Goal: Task Accomplishment & Management: Manage account settings

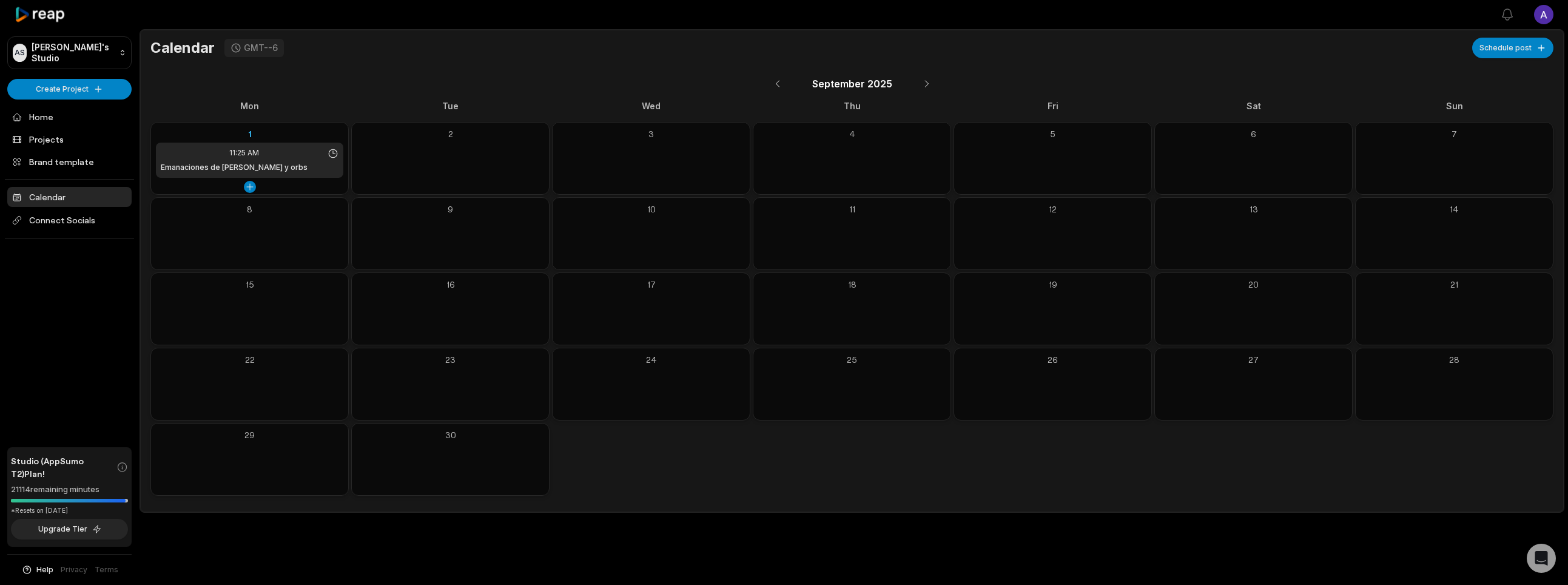
click at [314, 159] on div "11:25 AM Emanaciones de luz y orbs" at bounding box center [250, 160] width 187 height 35
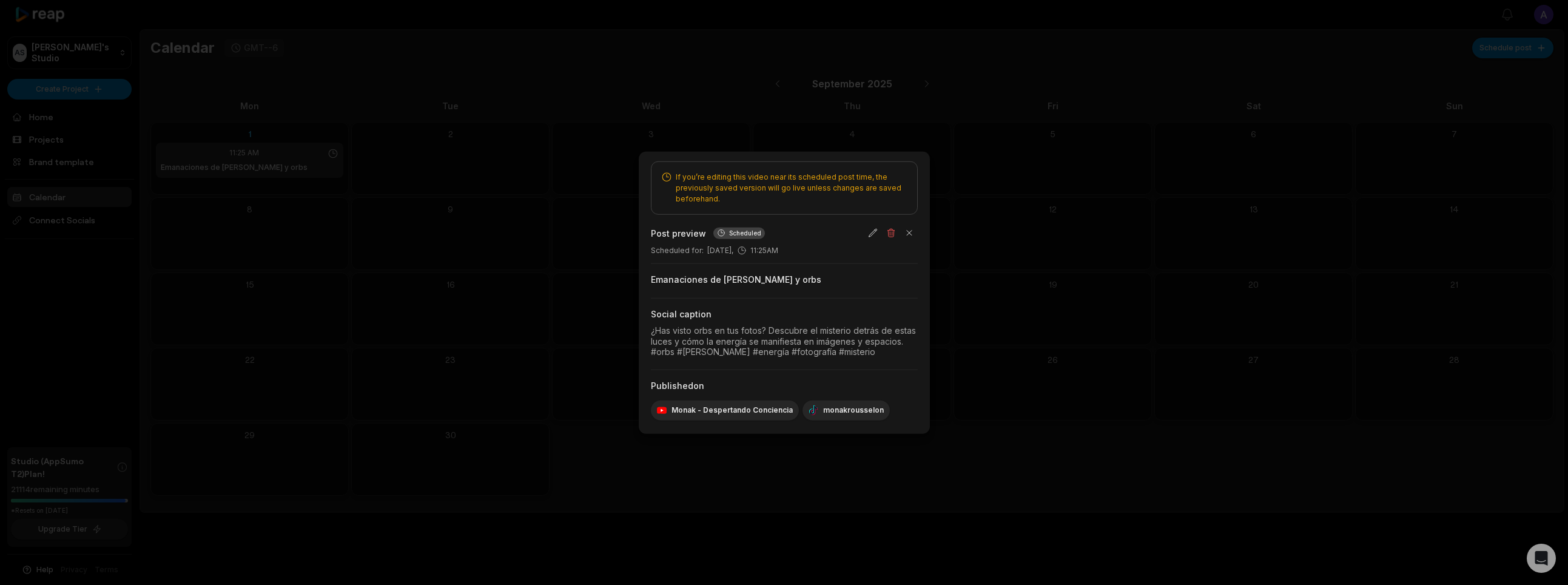
click at [767, 188] on span "If you’re editing this video near its scheduled post time, the previously saved…" at bounding box center [792, 187] width 232 height 33
click at [783, 250] on div "Scheduled for : September 1, 11:25AM" at bounding box center [784, 250] width 267 height 11
click at [910, 234] on button "button" at bounding box center [910, 233] width 17 height 17
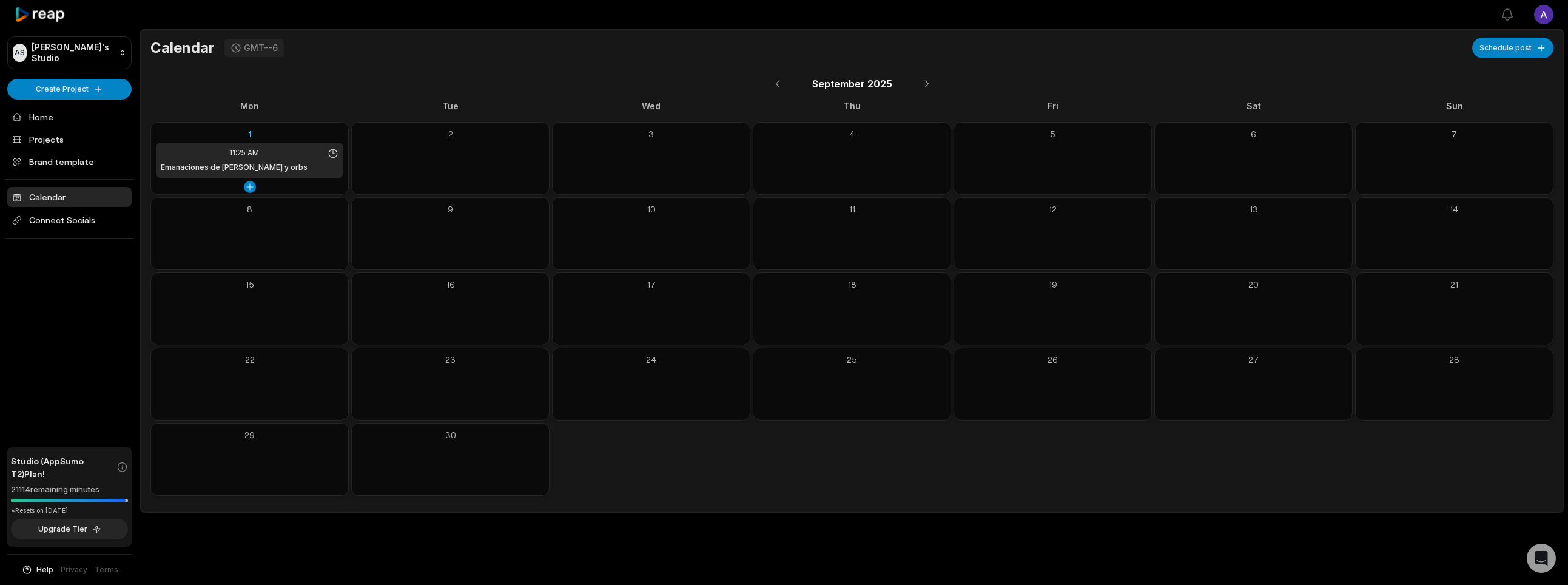
click at [314, 167] on div "Emanaciones de [PERSON_NAME] y orbs" at bounding box center [250, 168] width 178 height 11
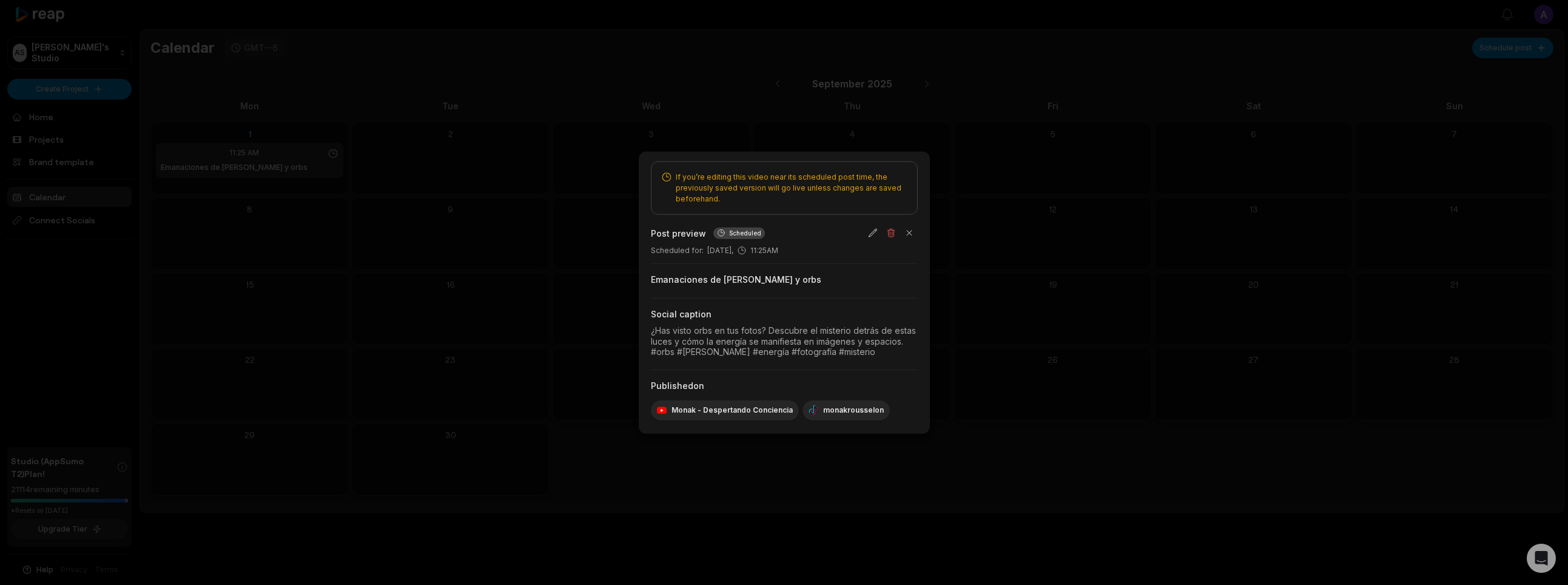
click at [956, 249] on div at bounding box center [784, 292] width 1568 height 585
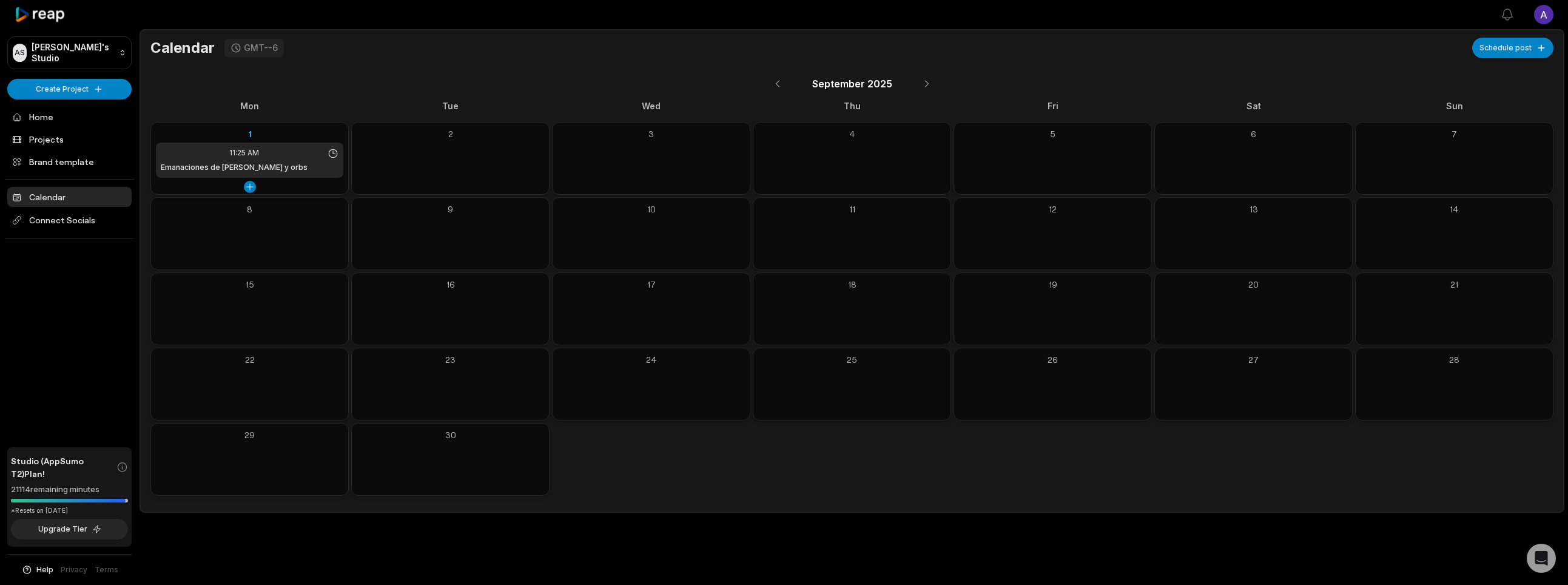
click at [251, 150] on span "11:25 AM" at bounding box center [244, 153] width 30 height 11
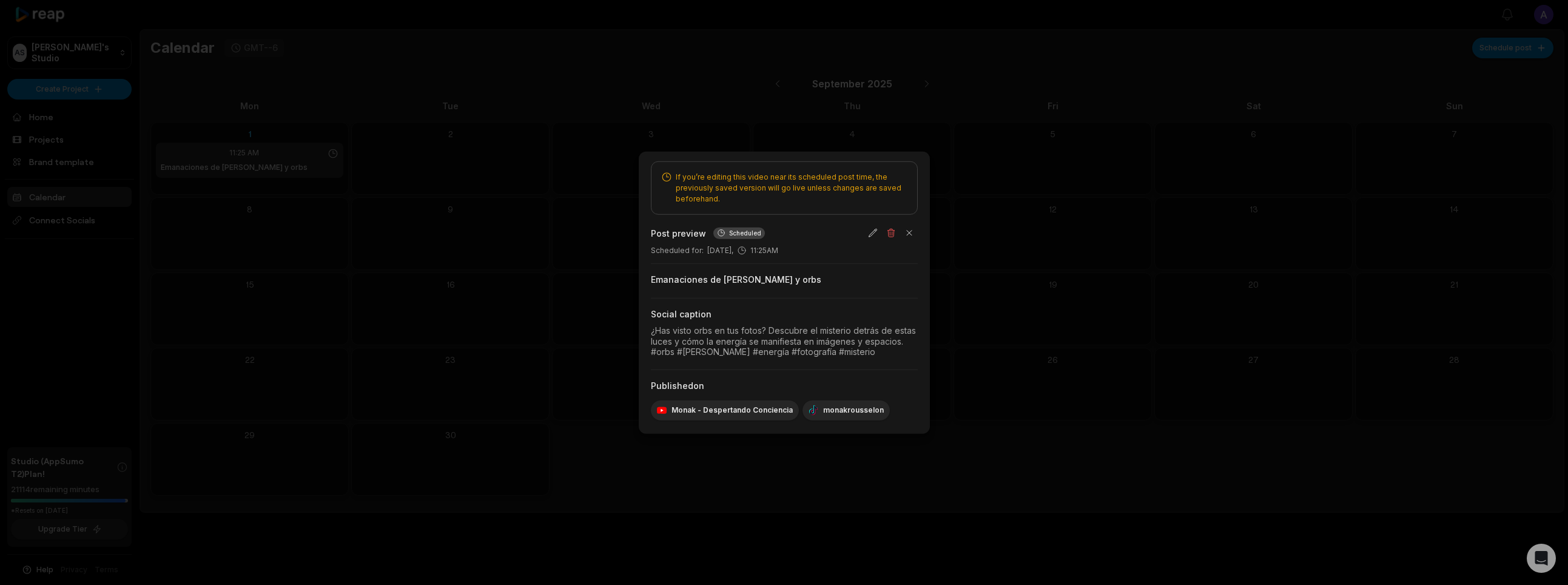
click at [266, 159] on div at bounding box center [784, 292] width 1568 height 585
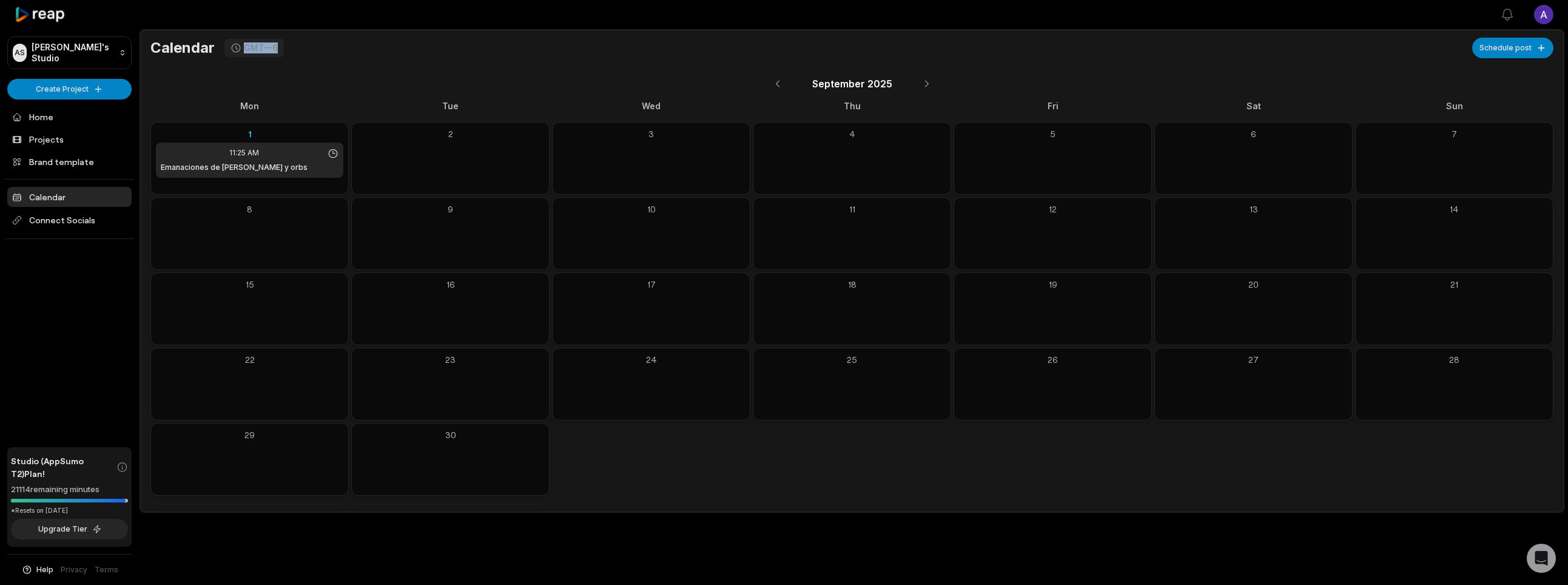
drag, startPoint x: 245, startPoint y: 48, endPoint x: 289, endPoint y: 49, distance: 44.0
click at [289, 49] on div "Calendar GMT--6 Schedule post" at bounding box center [852, 48] width 1403 height 20
click at [295, 51] on div "Calendar GMT--6 Schedule post" at bounding box center [852, 48] width 1403 height 20
click at [287, 159] on div "11:25 AM Emanaciones de luz y orbs" at bounding box center [250, 160] width 187 height 35
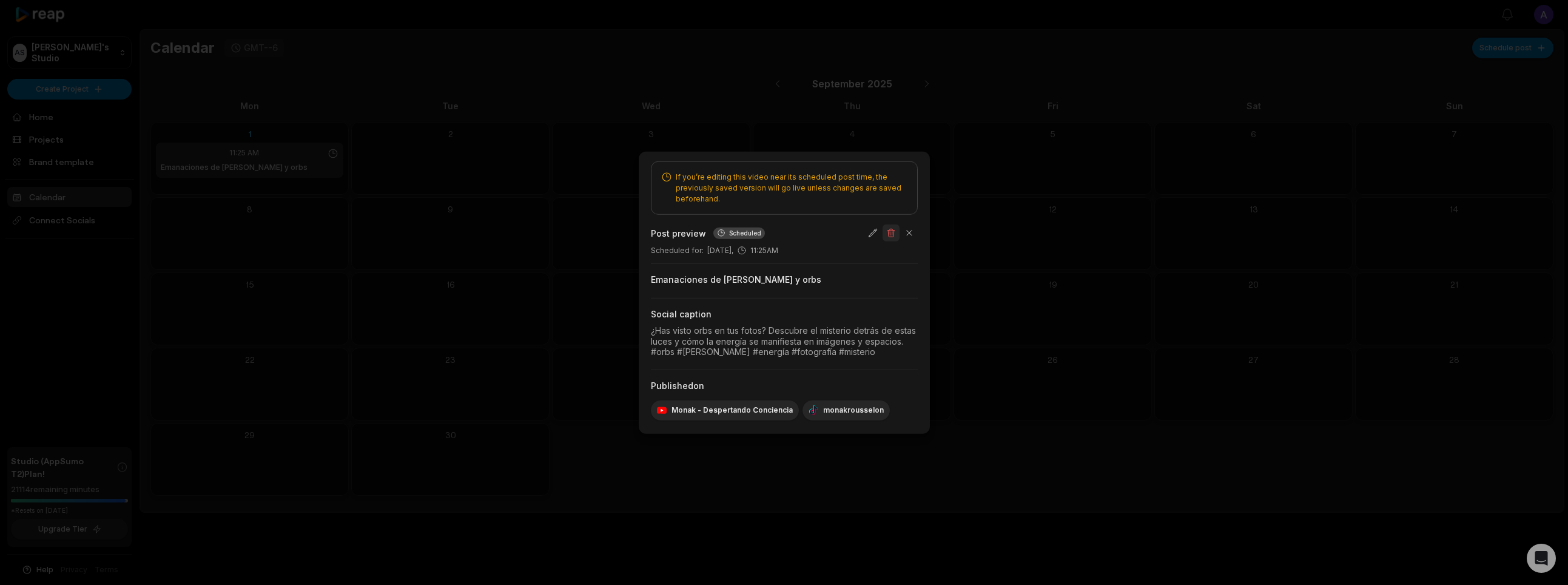
click at [891, 231] on button "button" at bounding box center [891, 233] width 17 height 17
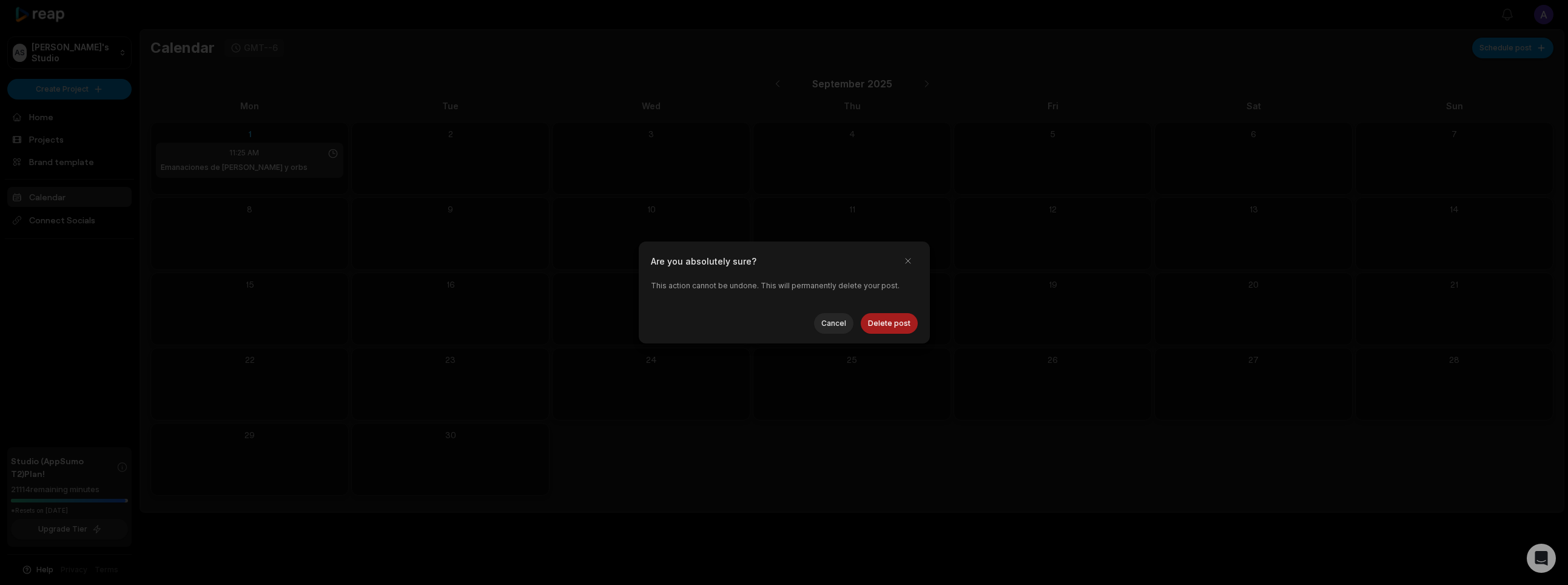
click at [892, 319] on button "Delete post" at bounding box center [889, 323] width 57 height 20
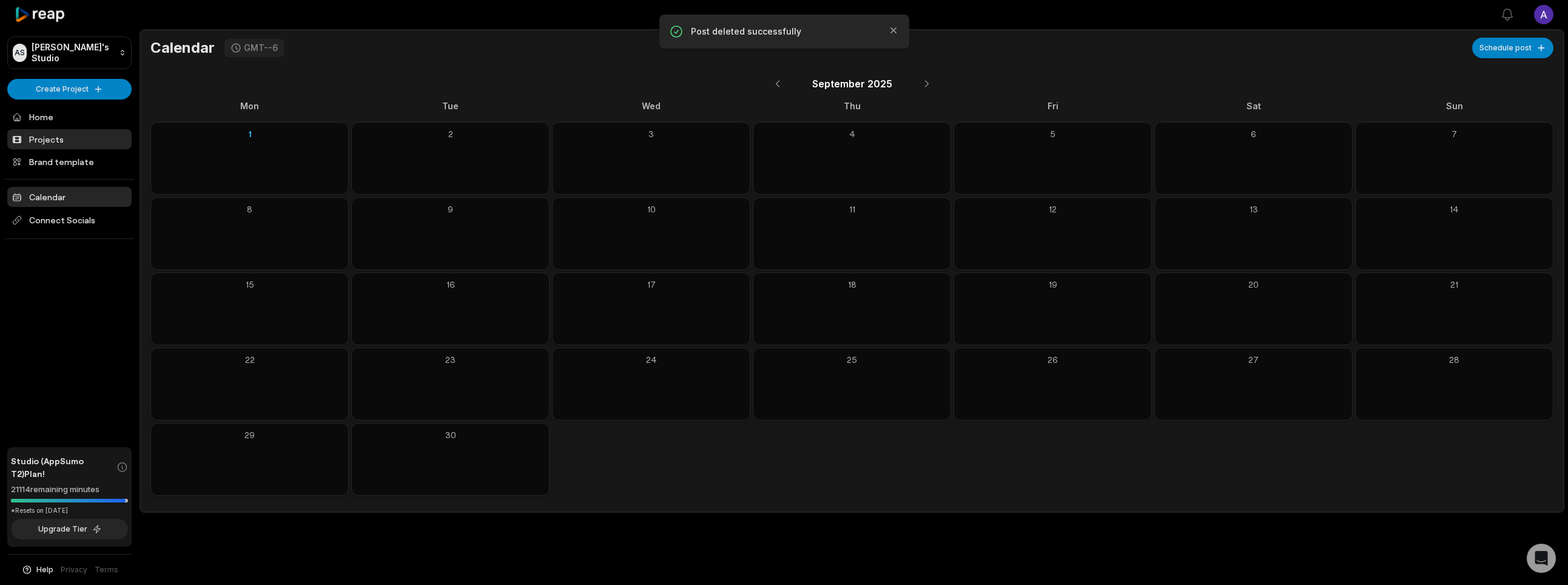
click at [74, 140] on link "Projects" at bounding box center [70, 139] width 124 height 20
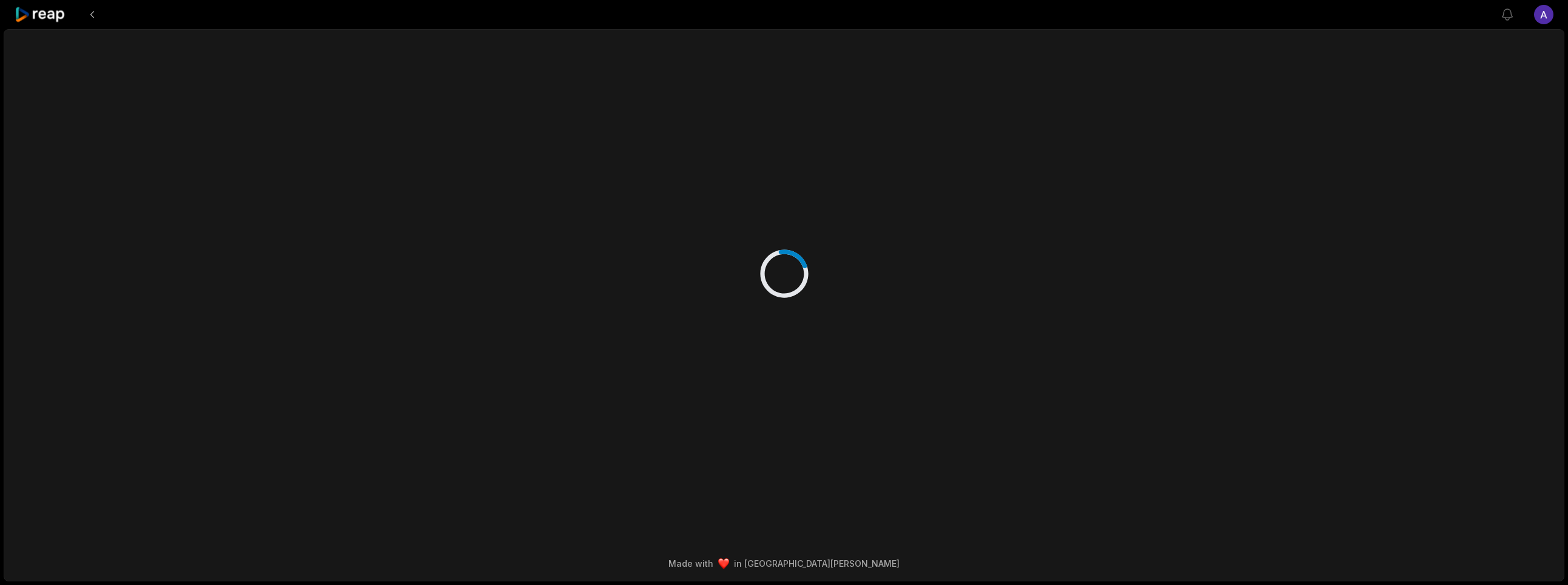
click at [225, 144] on div "Made with in San Francisco" at bounding box center [784, 305] width 1561 height 552
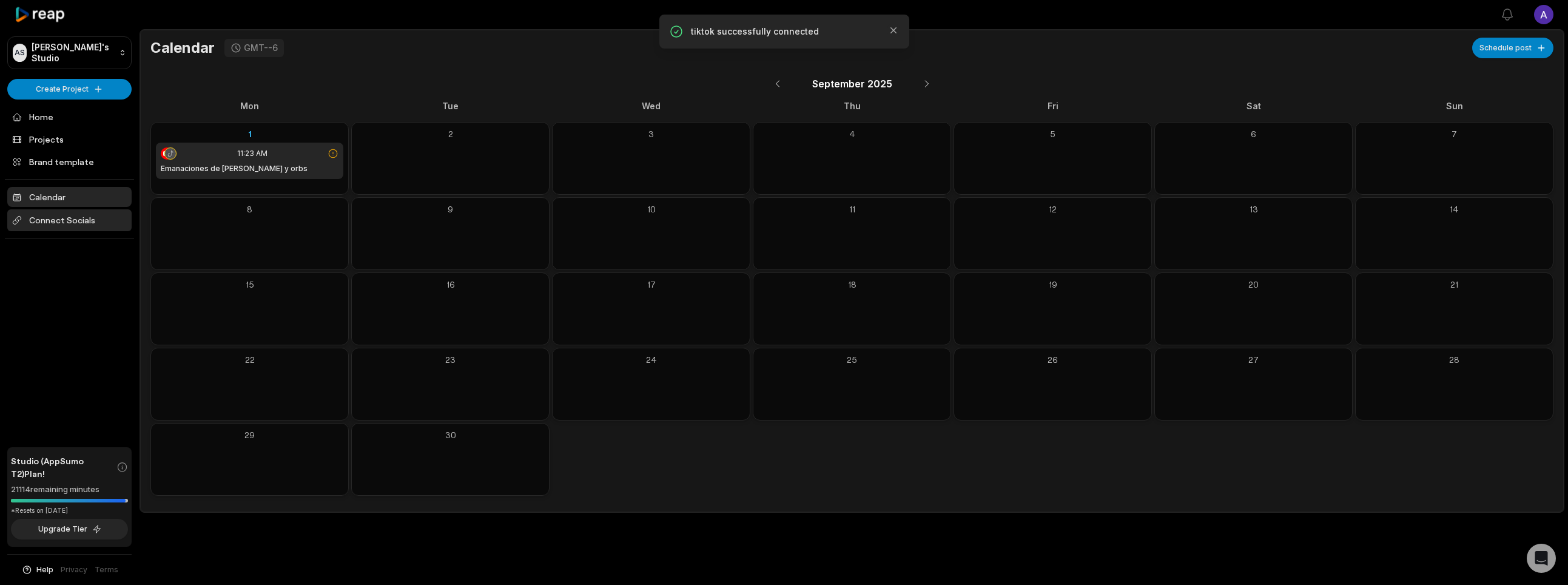
click at [74, 217] on span "Connect Socials" at bounding box center [70, 220] width 124 height 22
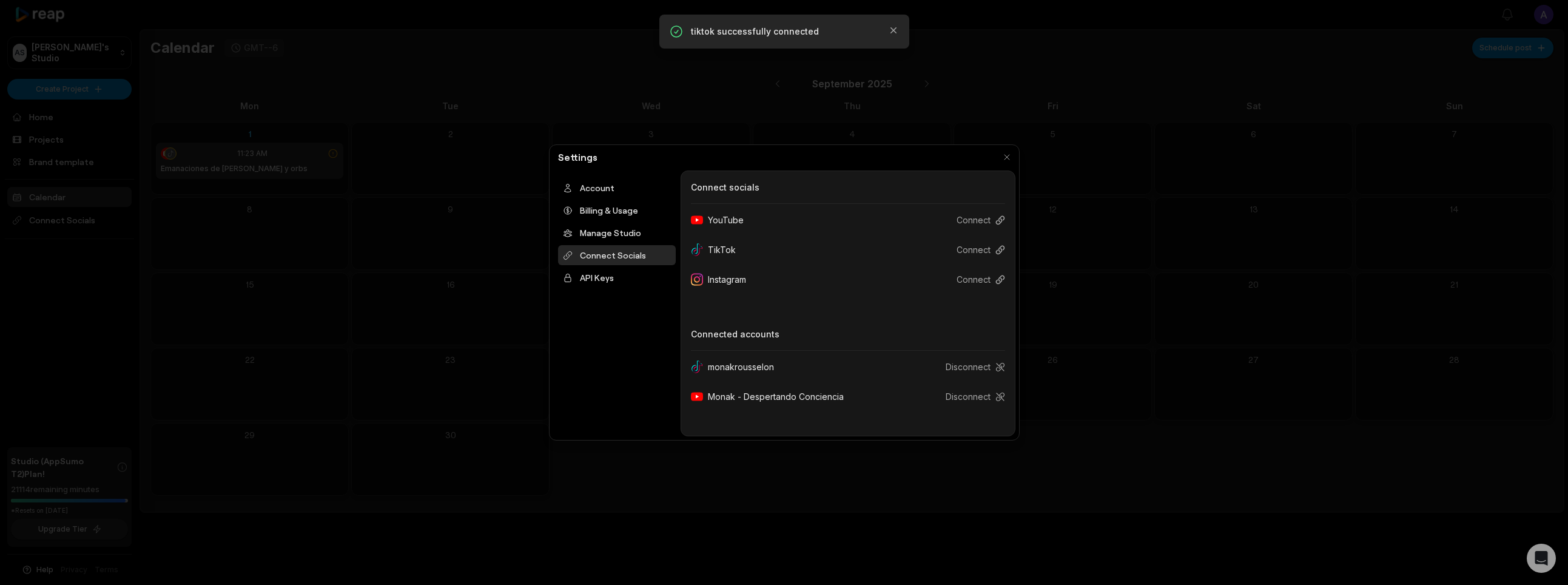
click at [1142, 288] on div at bounding box center [784, 292] width 1568 height 585
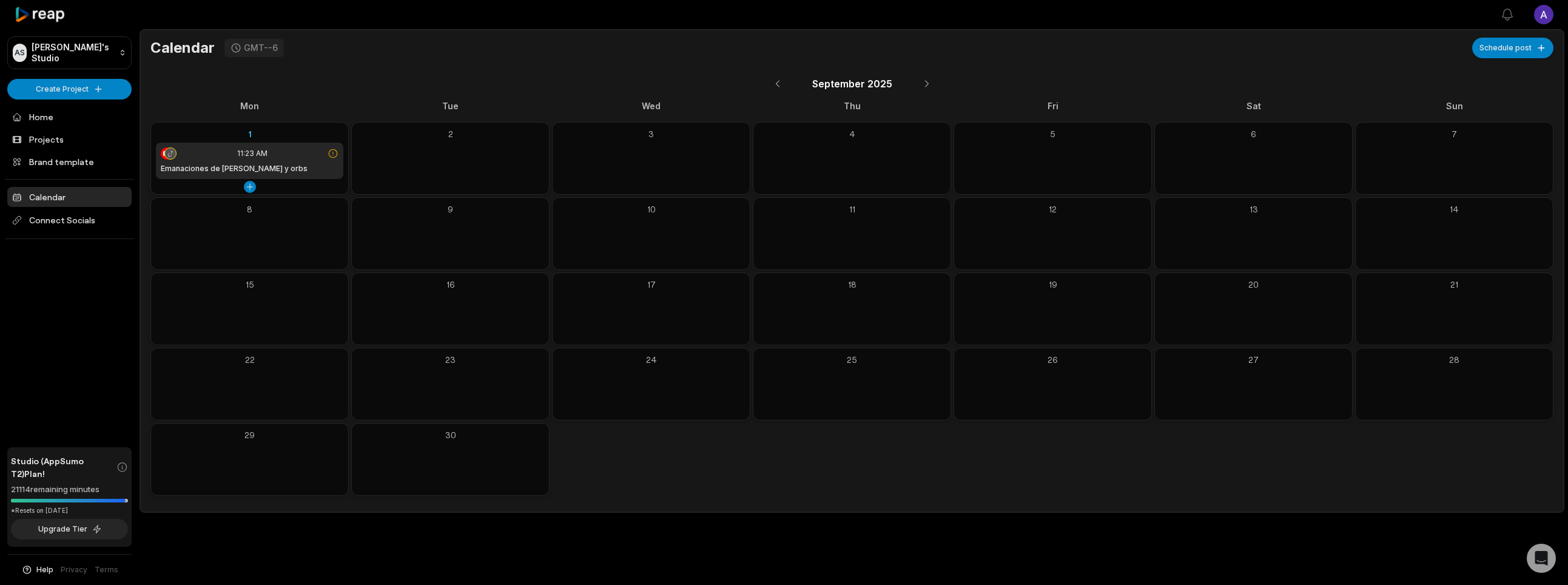
click at [260, 163] on div "Emanaciones de [PERSON_NAME] y orbs" at bounding box center [250, 168] width 178 height 11
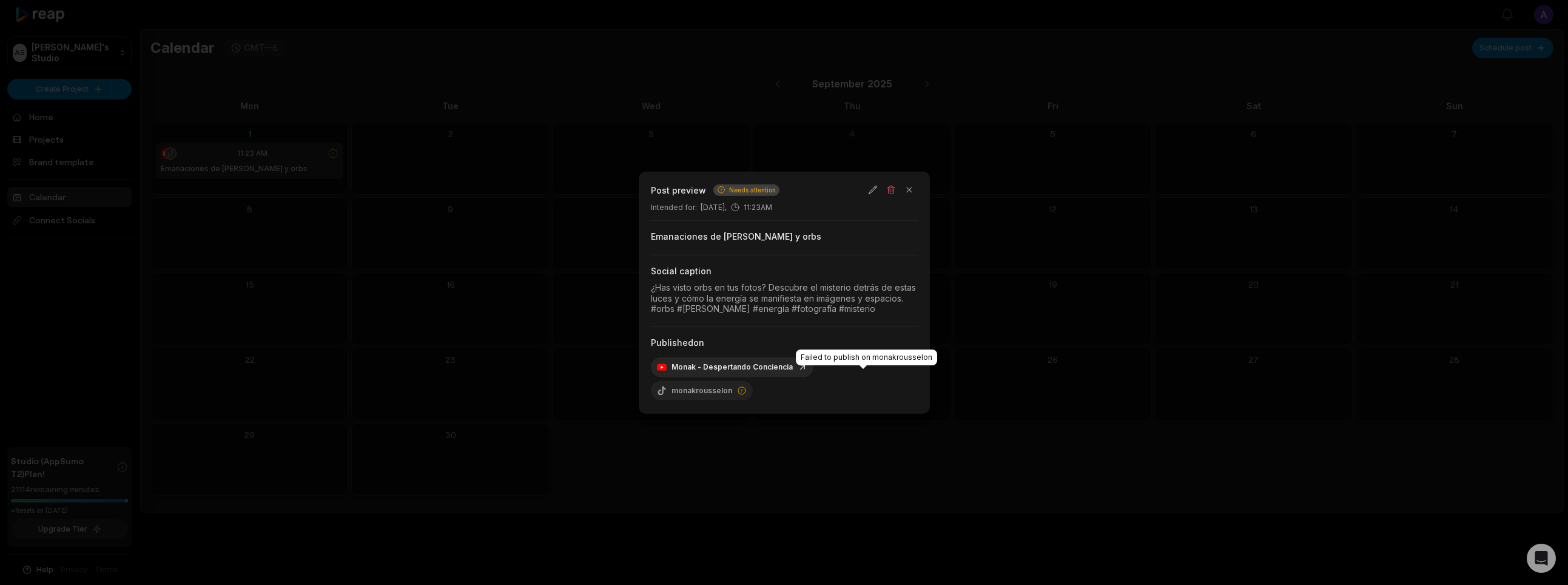
click at [747, 385] on icon at bounding box center [742, 390] width 10 height 10
click at [753, 382] on div "monakrousselon" at bounding box center [702, 390] width 102 height 20
click at [913, 199] on button "button" at bounding box center [910, 190] width 17 height 17
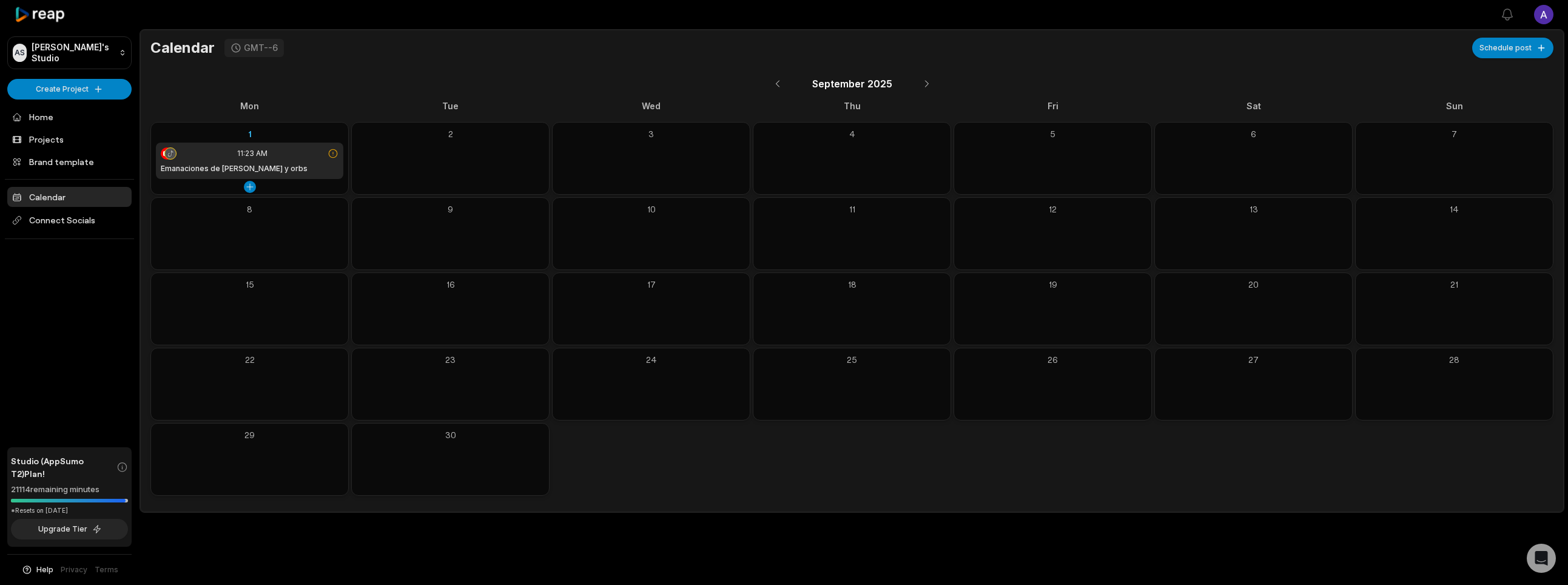
click at [277, 167] on div "Emanaciones de luz y orbs" at bounding box center [250, 168] width 178 height 11
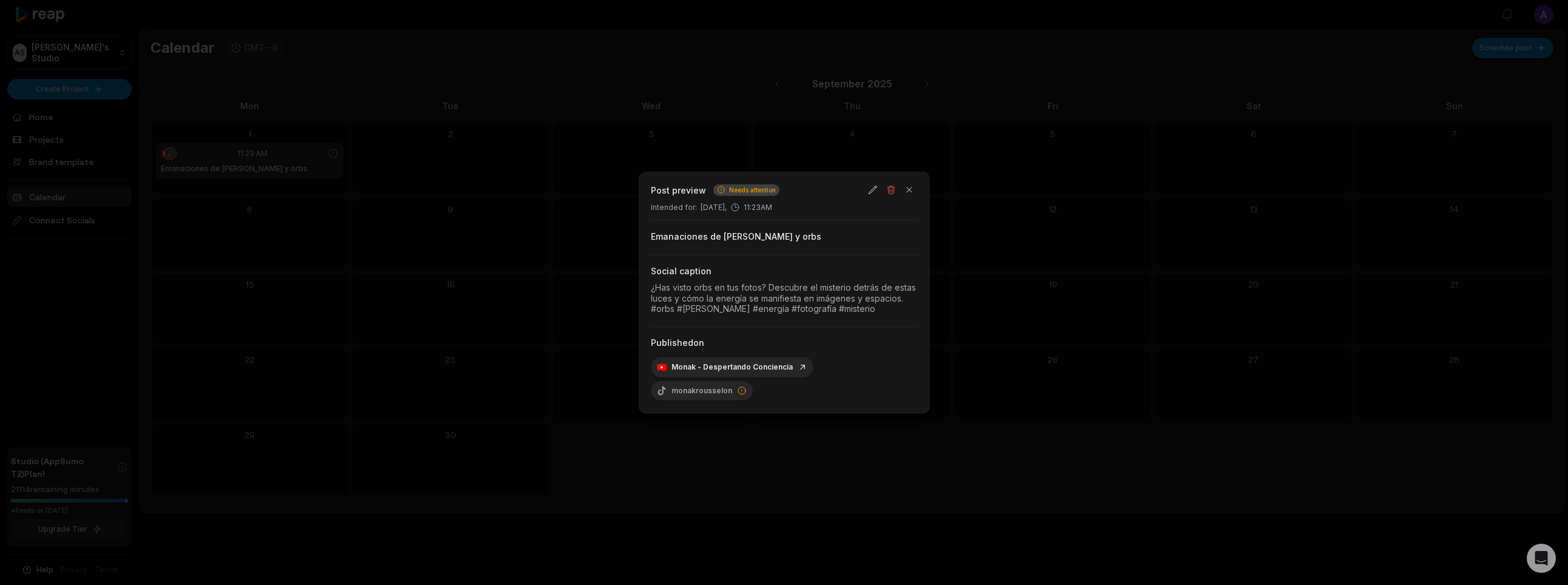
click at [880, 406] on div at bounding box center [784, 292] width 1568 height 585
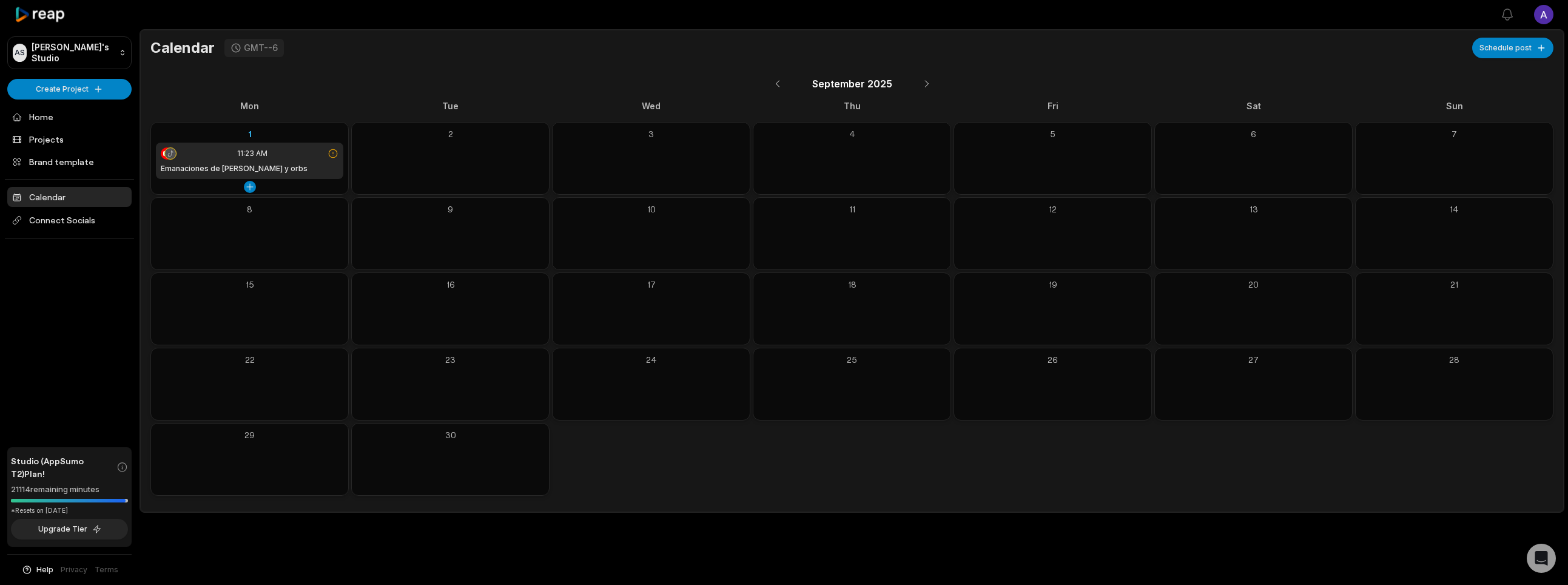
click at [237, 159] on div "11:23 AM" at bounding box center [250, 153] width 178 height 12
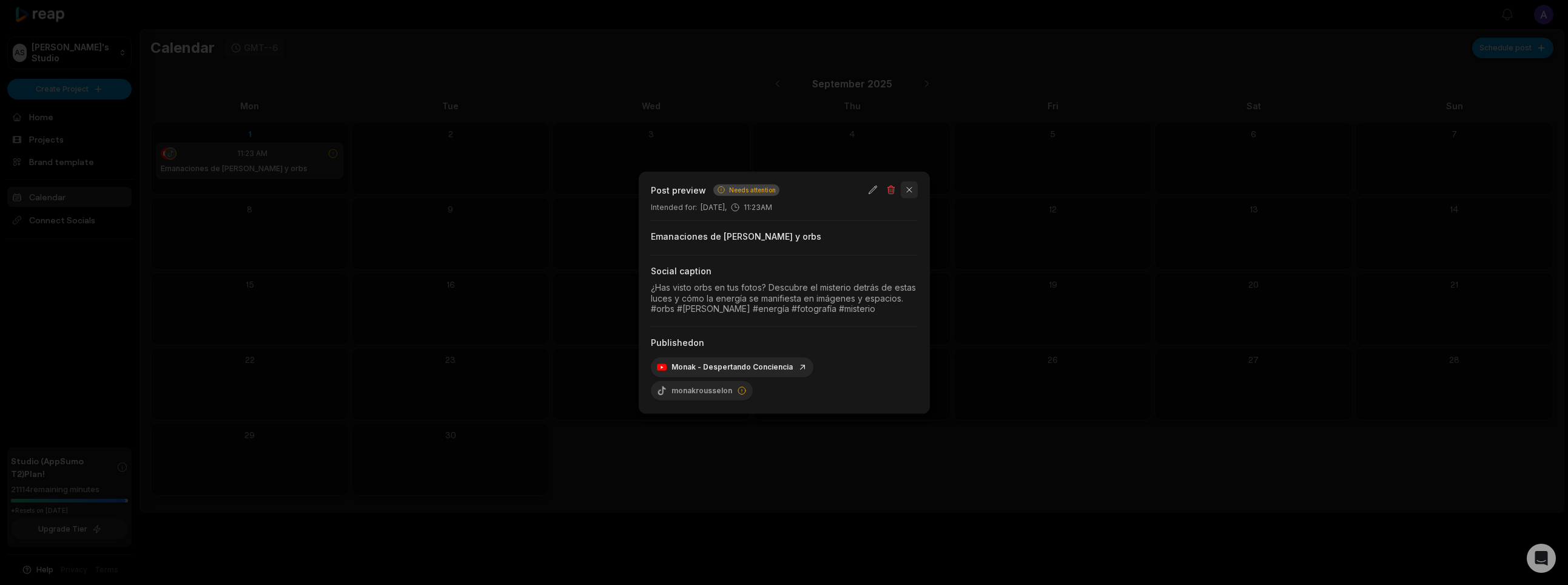
click at [913, 199] on button "button" at bounding box center [910, 190] width 17 height 17
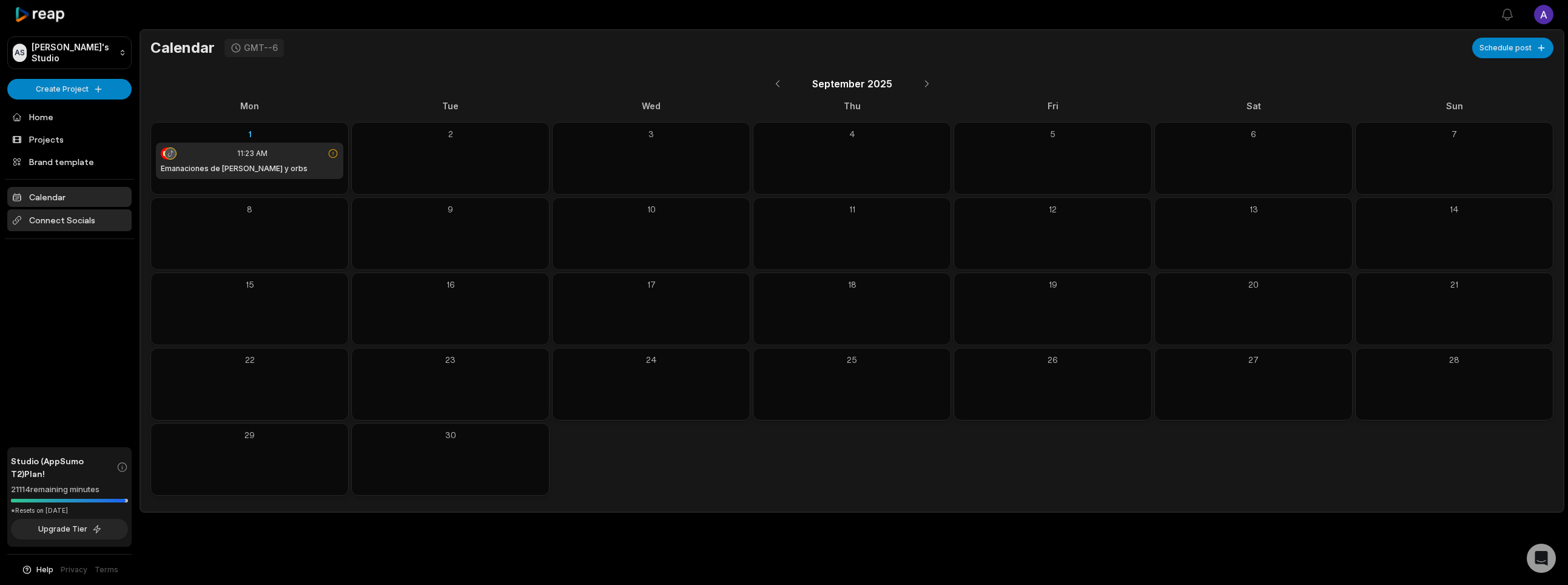
click at [68, 220] on span "Connect Socials" at bounding box center [70, 220] width 124 height 22
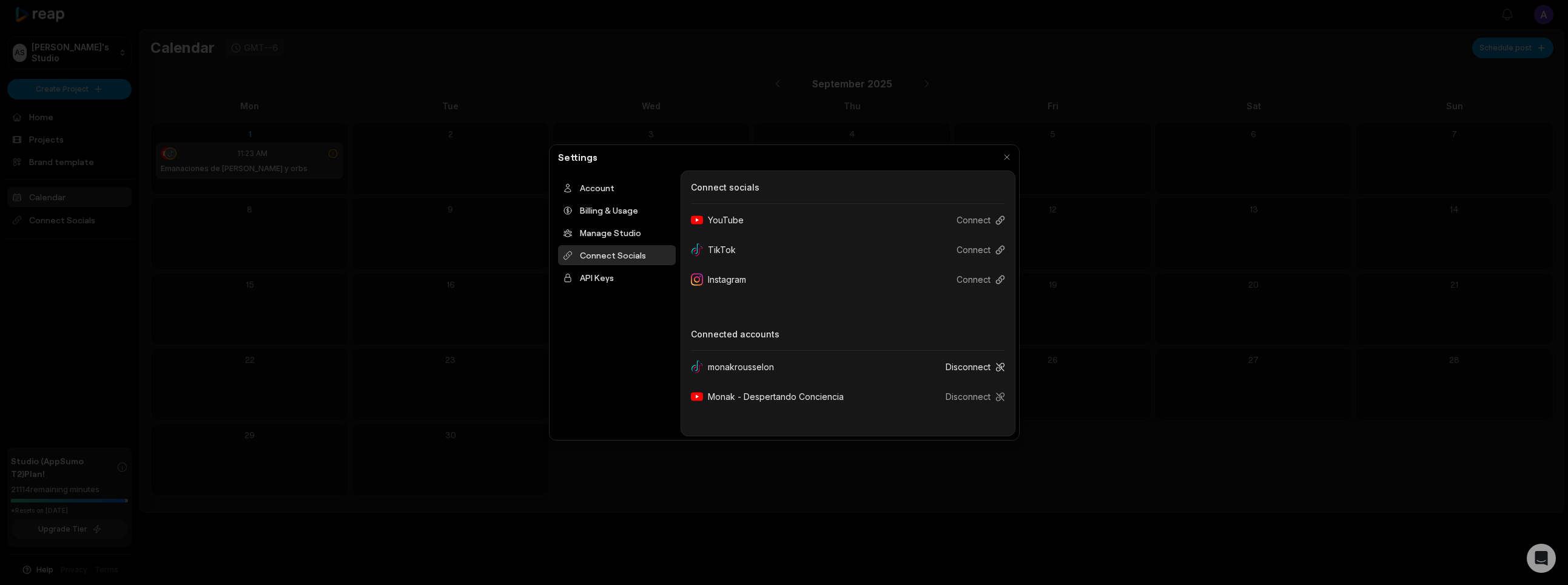
click at [988, 368] on button "Disconnect" at bounding box center [970, 367] width 69 height 23
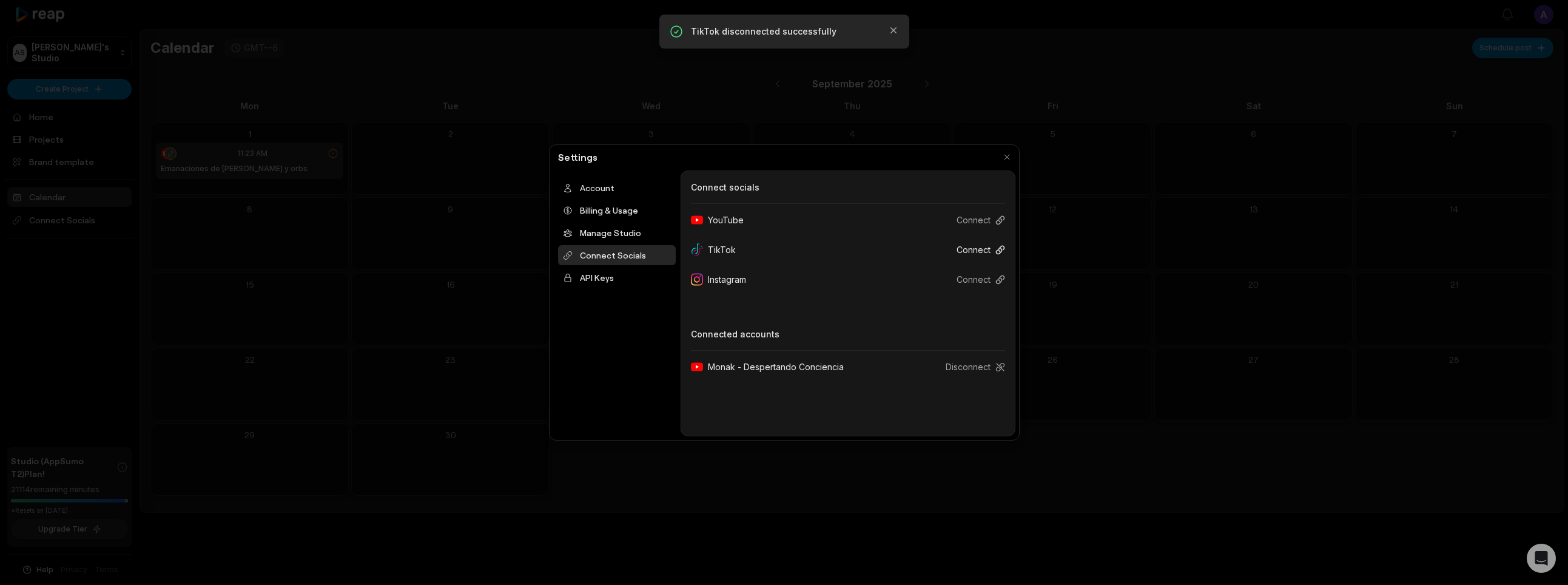
click at [980, 249] on button "Connect" at bounding box center [976, 250] width 58 height 23
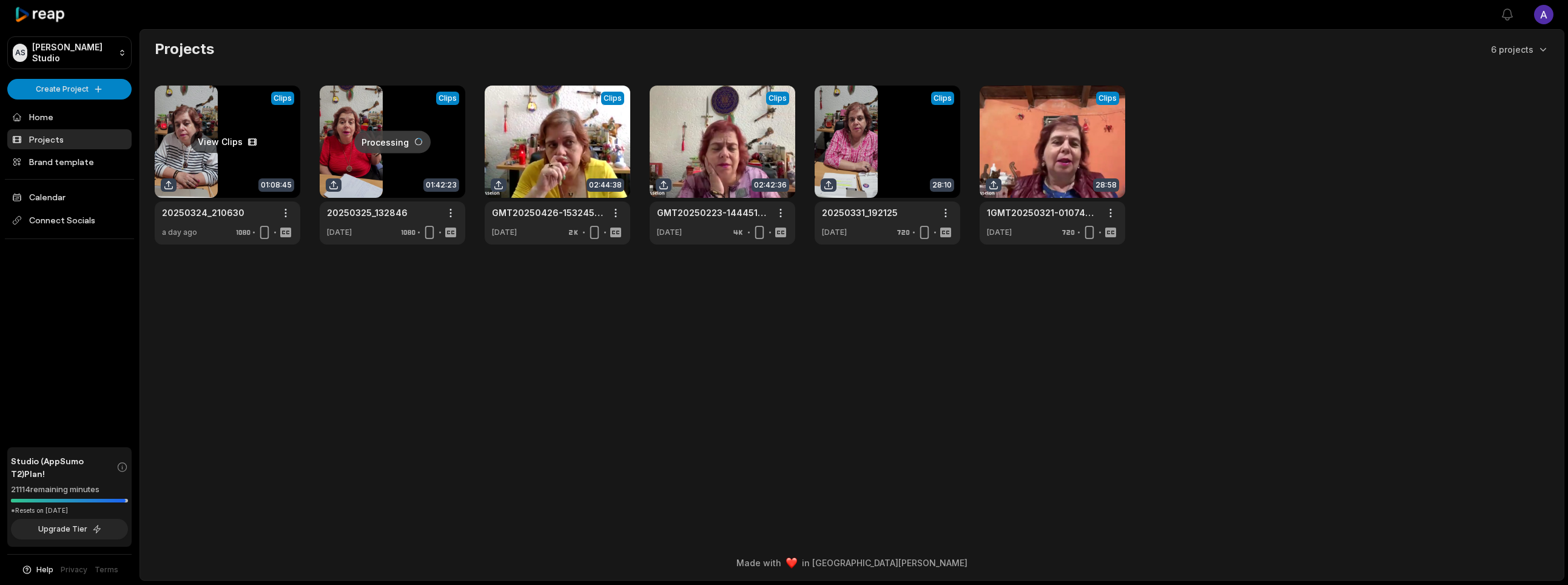
click at [234, 146] on link at bounding box center [228, 165] width 146 height 159
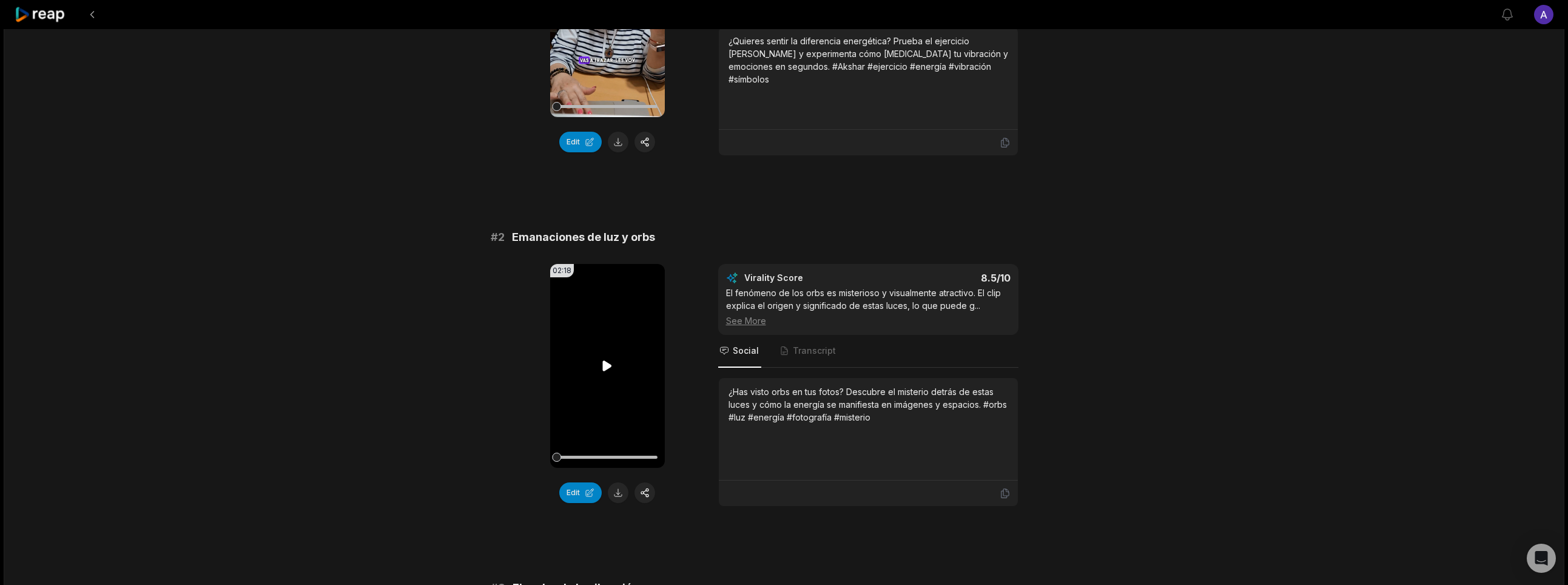
scroll to position [290, 0]
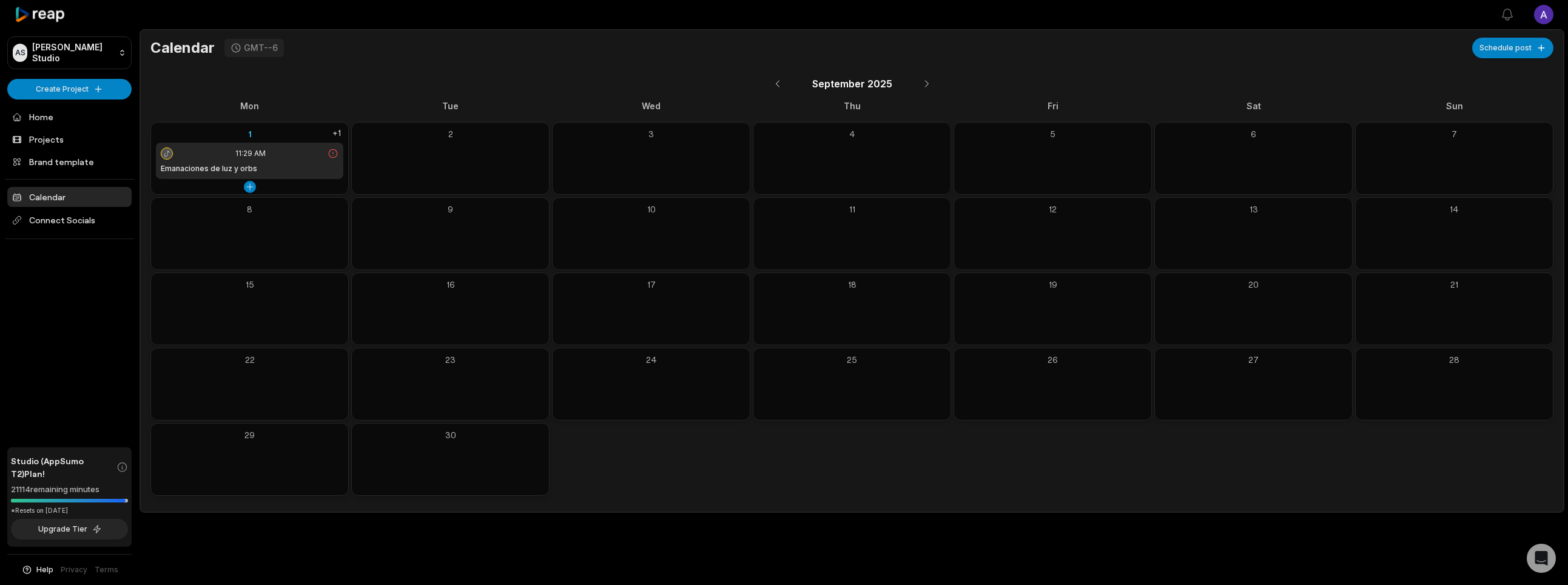
click at [335, 152] on icon at bounding box center [333, 153] width 11 height 11
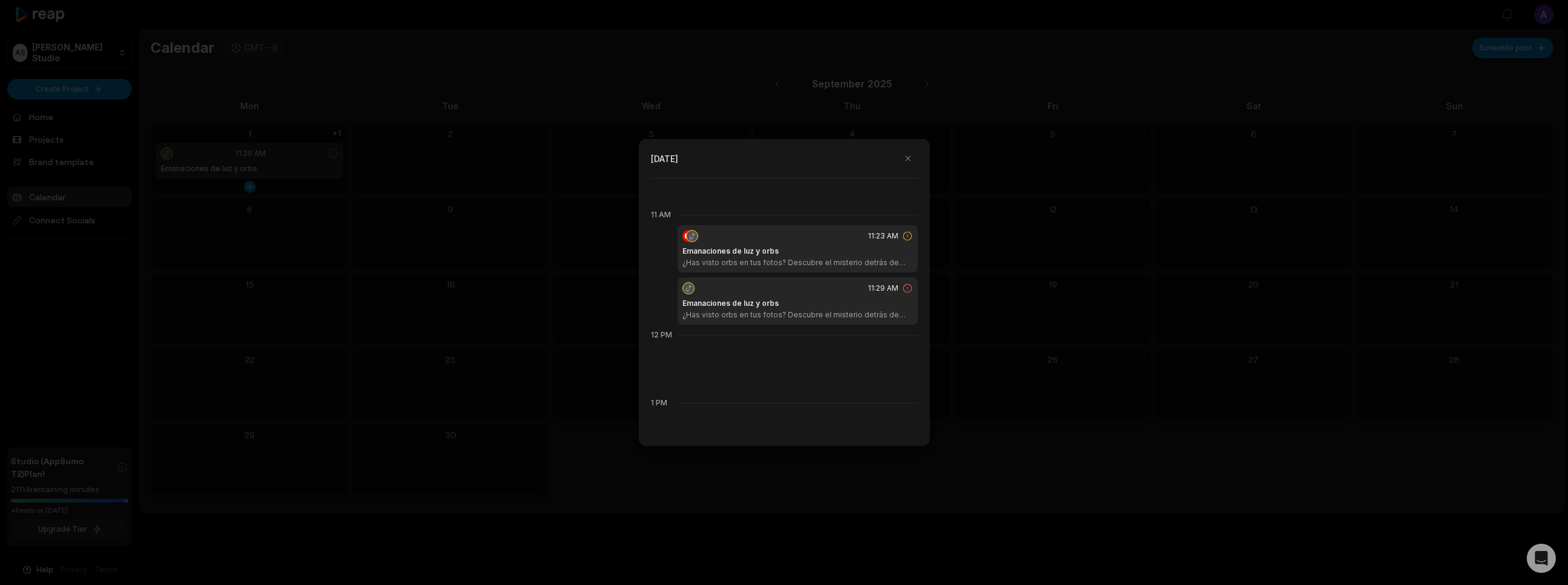
scroll to position [747, 0]
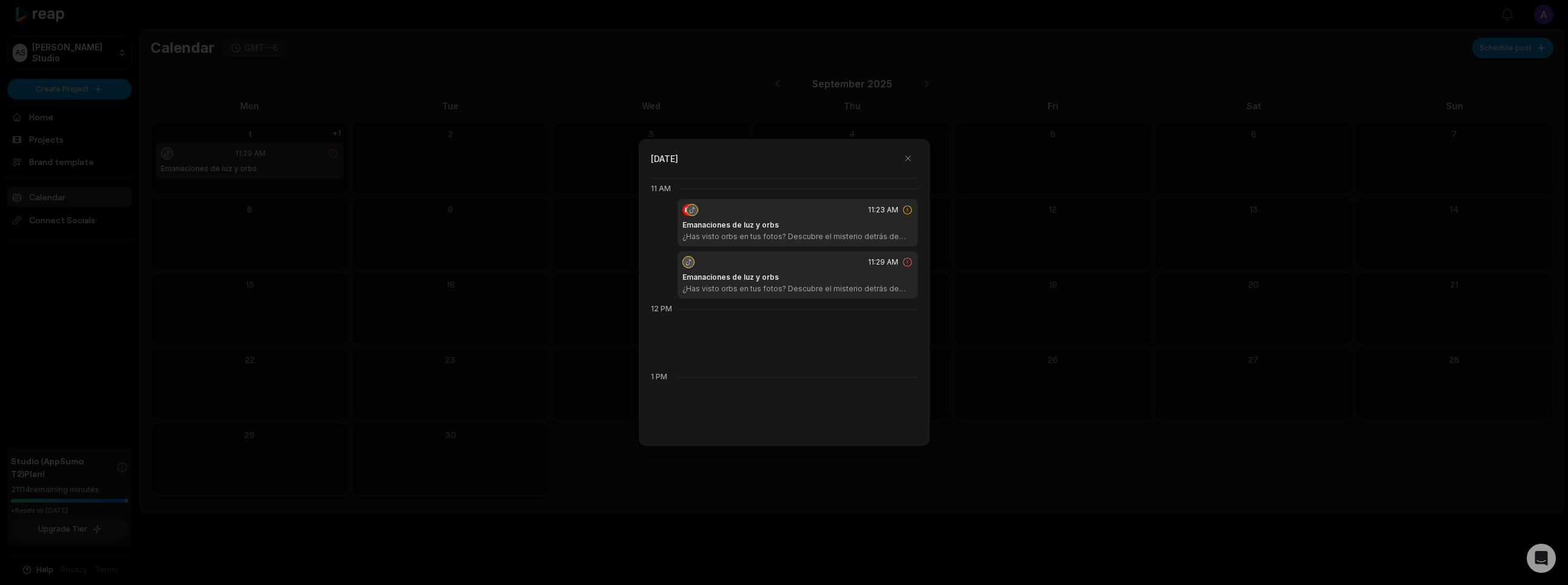
click at [905, 261] on icon at bounding box center [907, 262] width 11 height 11
click at [819, 277] on div "Emanaciones de luz y orbs ¿Has visto orbs en tus fotos? Descubre el misterio de…" at bounding box center [798, 282] width 231 height 22
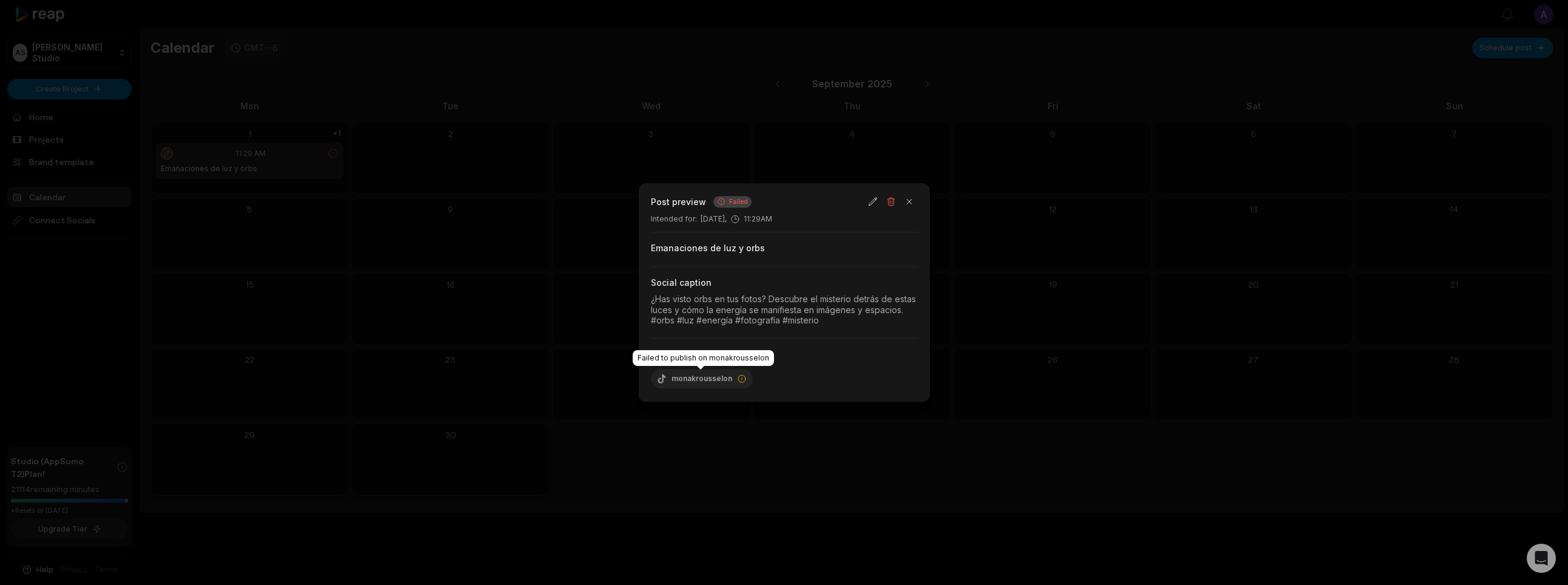
click at [740, 377] on icon at bounding box center [742, 379] width 10 height 10
click at [912, 198] on button "button" at bounding box center [910, 201] width 17 height 17
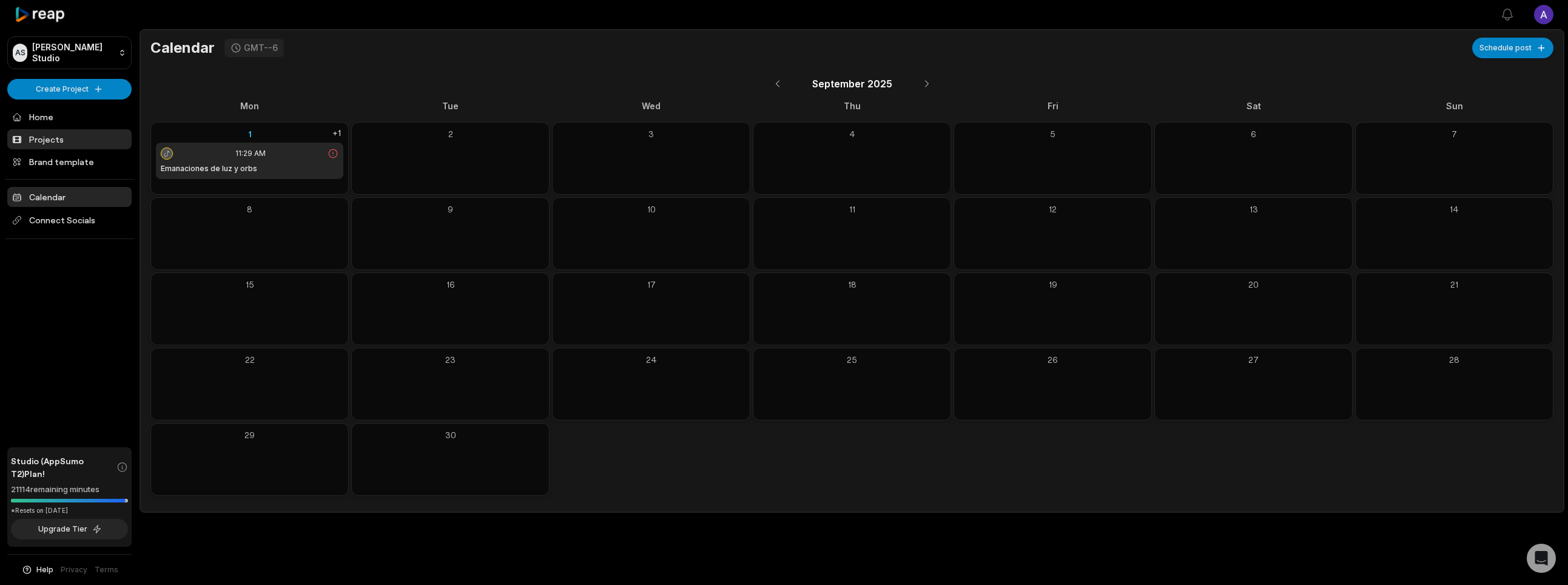
click at [87, 135] on link "Projects" at bounding box center [70, 139] width 124 height 20
